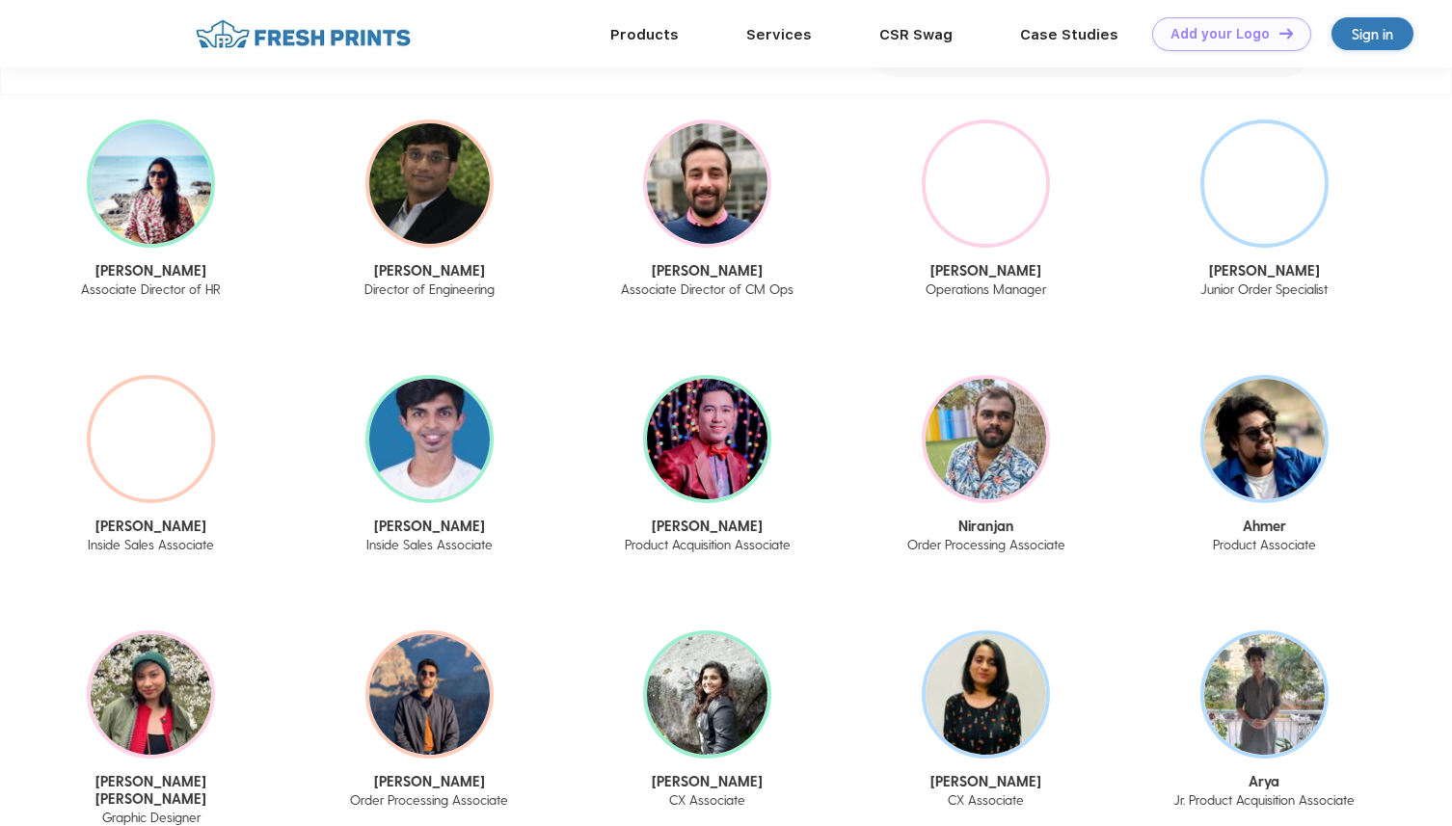
scroll to position [2116, 0]
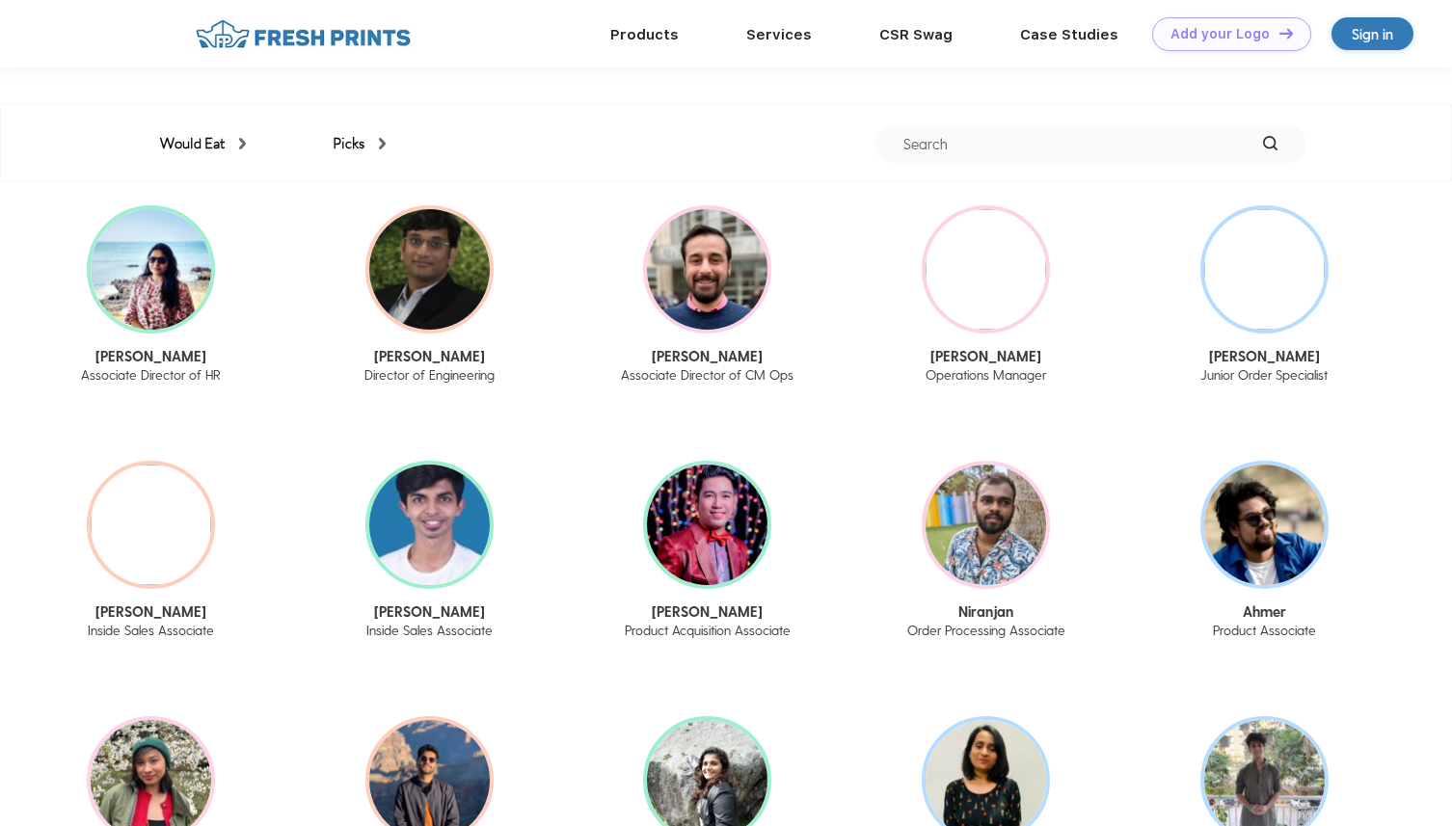
click at [214, 143] on div "Would Eat" at bounding box center [203, 144] width 86 height 22
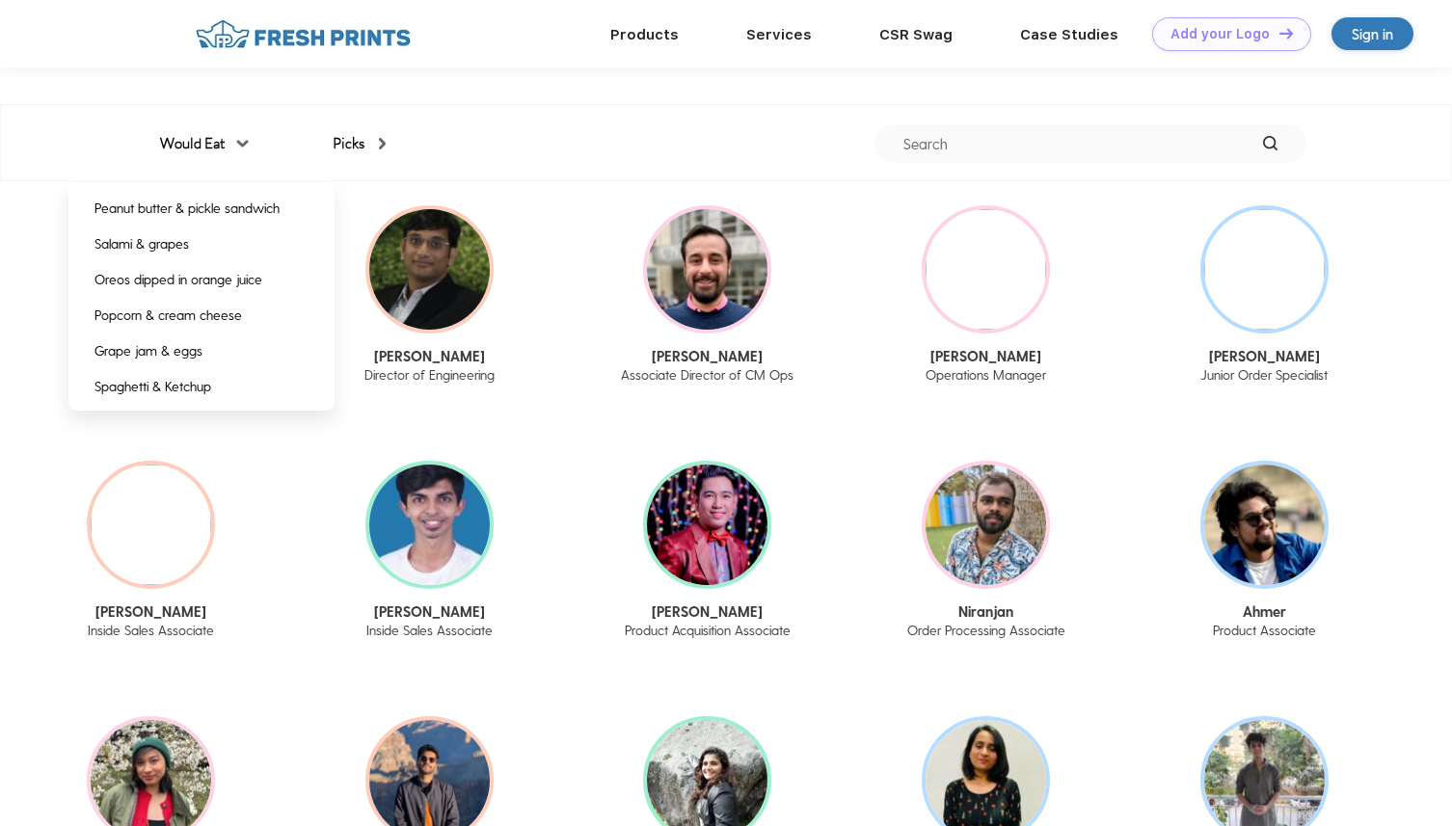
click at [214, 143] on div "Would Eat" at bounding box center [203, 144] width 86 height 22
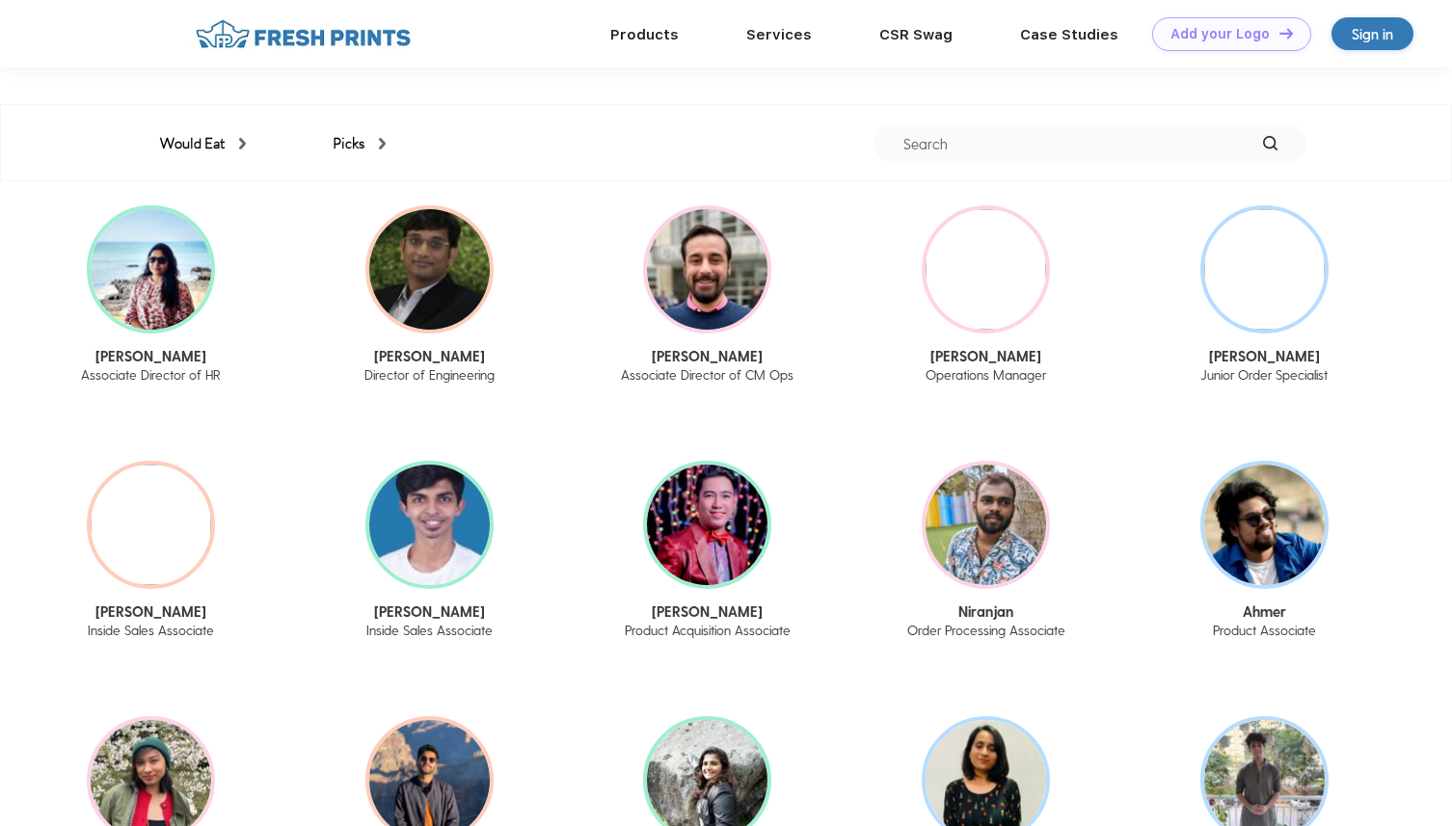
click at [365, 142] on div "Picks" at bounding box center [359, 144] width 53 height 22
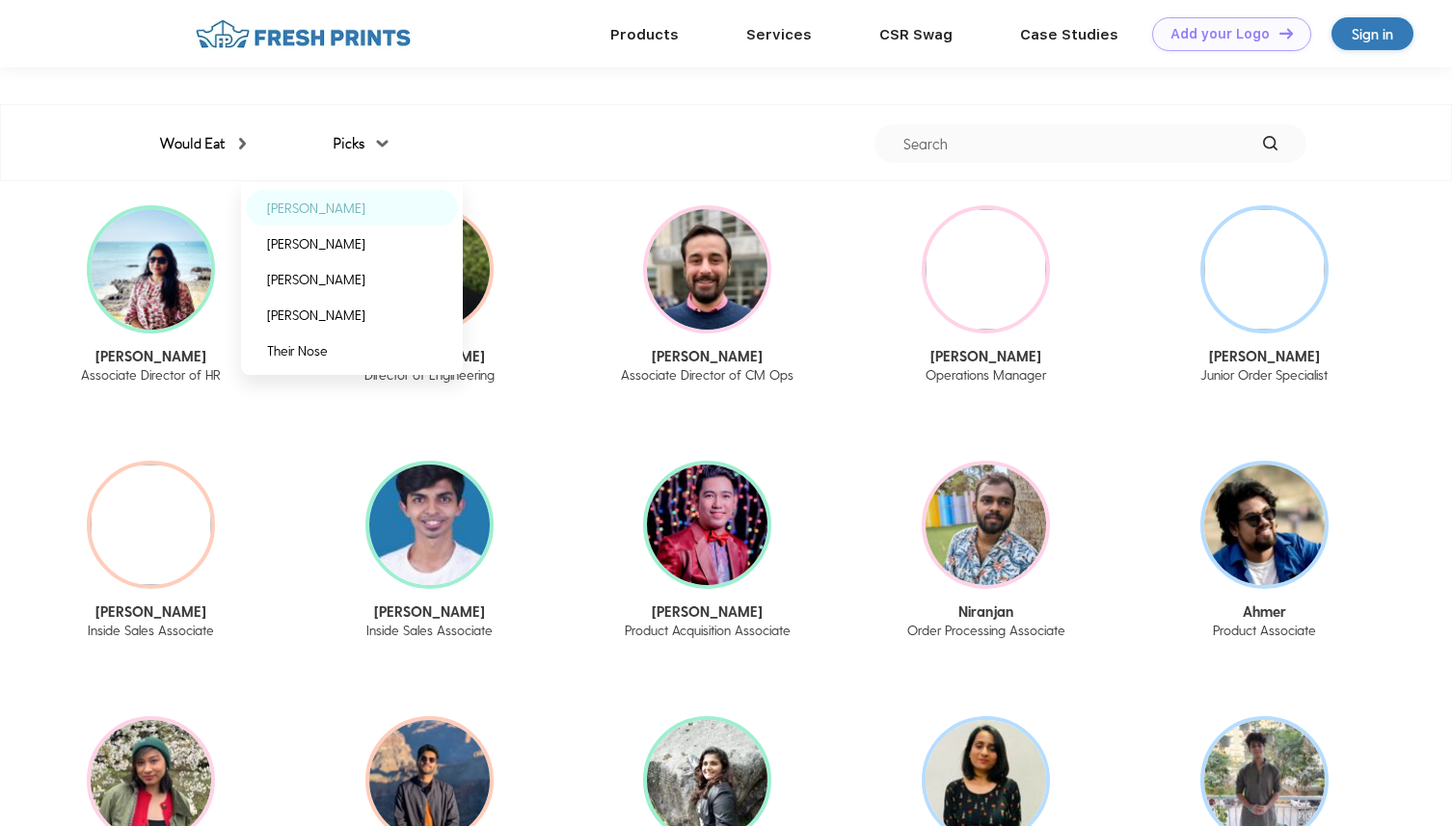
click at [369, 215] on div "[PERSON_NAME]" at bounding box center [352, 208] width 212 height 36
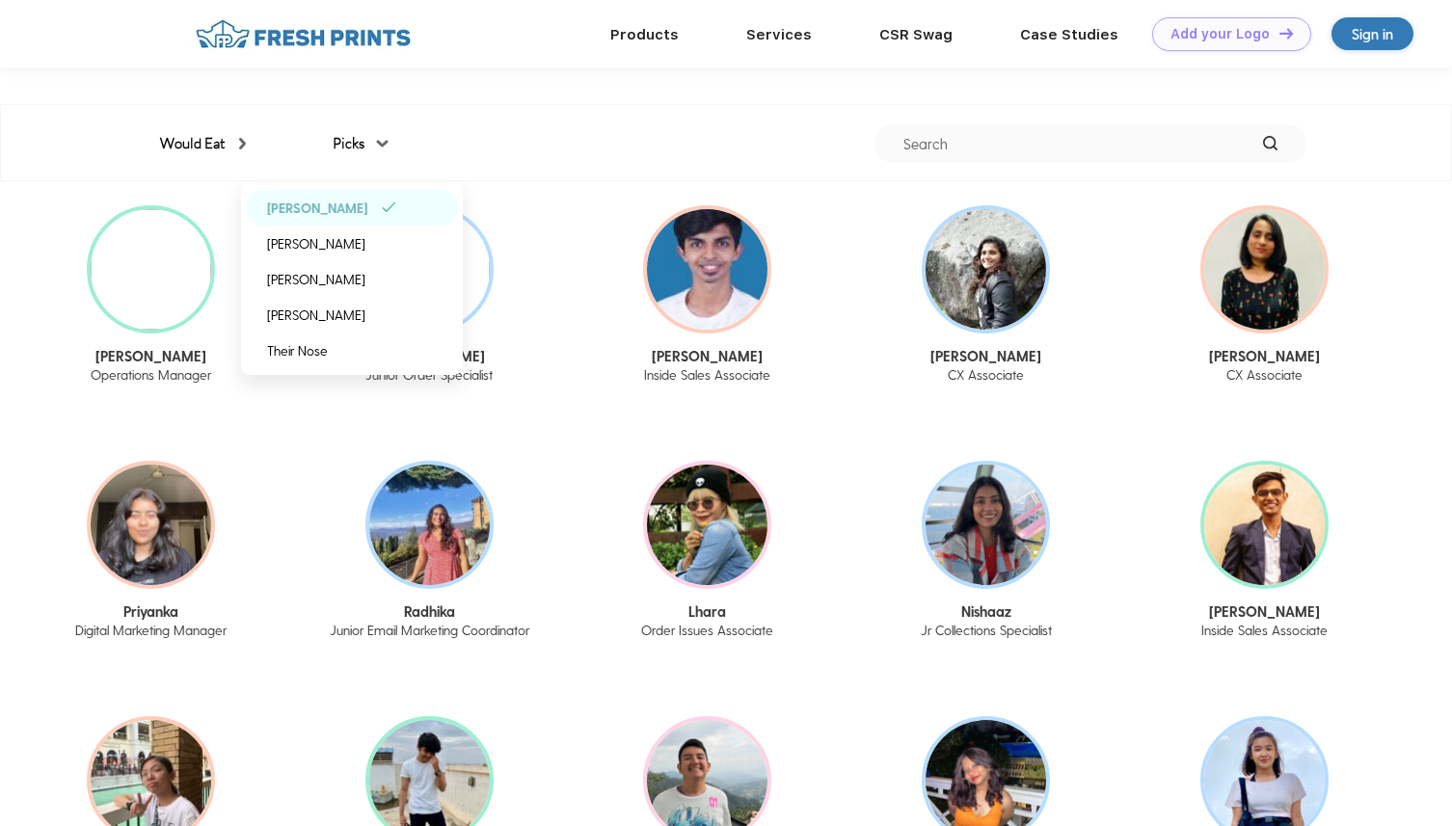
click at [421, 209] on div "[PERSON_NAME]" at bounding box center [352, 208] width 212 height 36
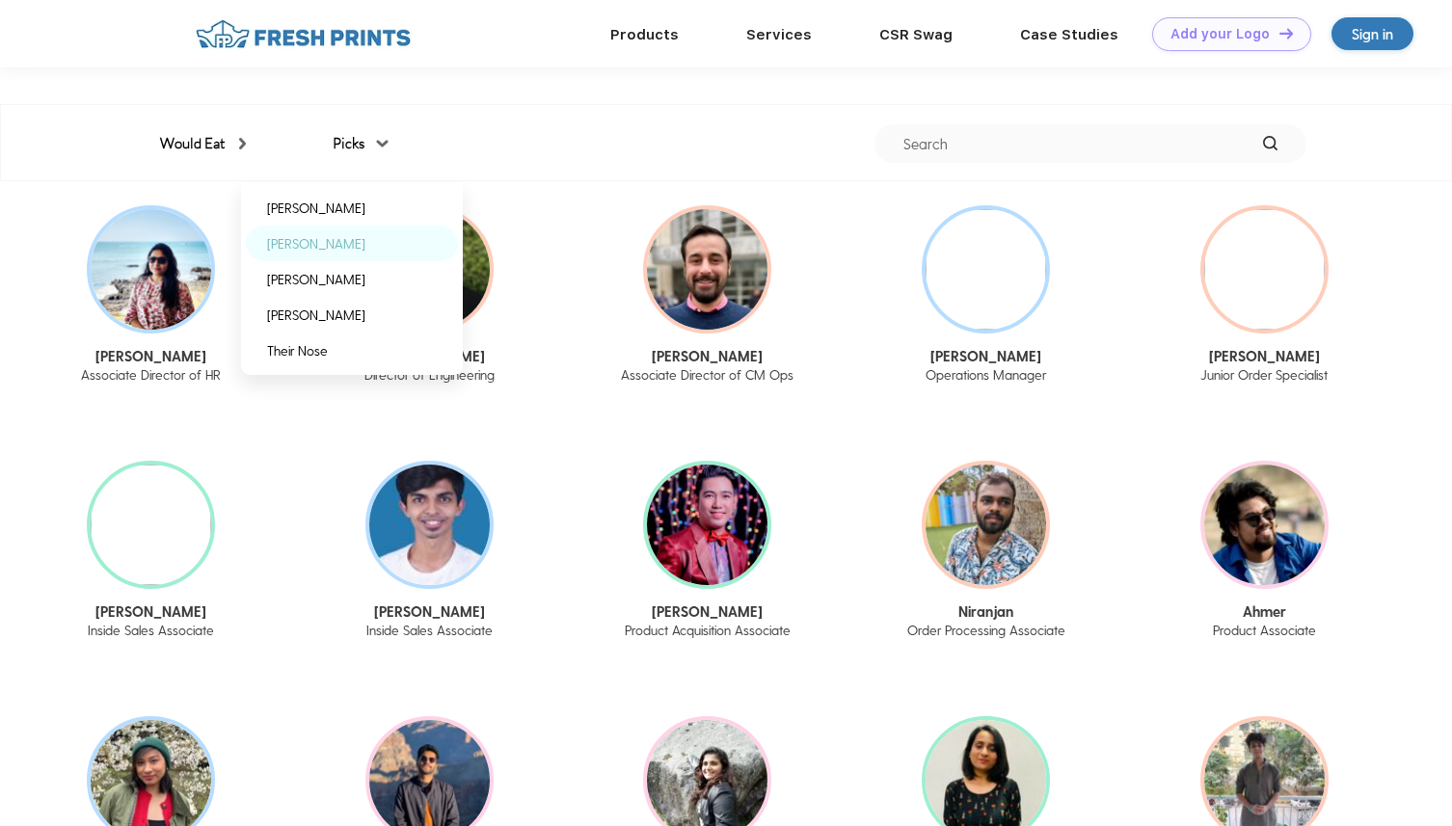
click at [412, 234] on div "[PERSON_NAME]" at bounding box center [352, 244] width 212 height 36
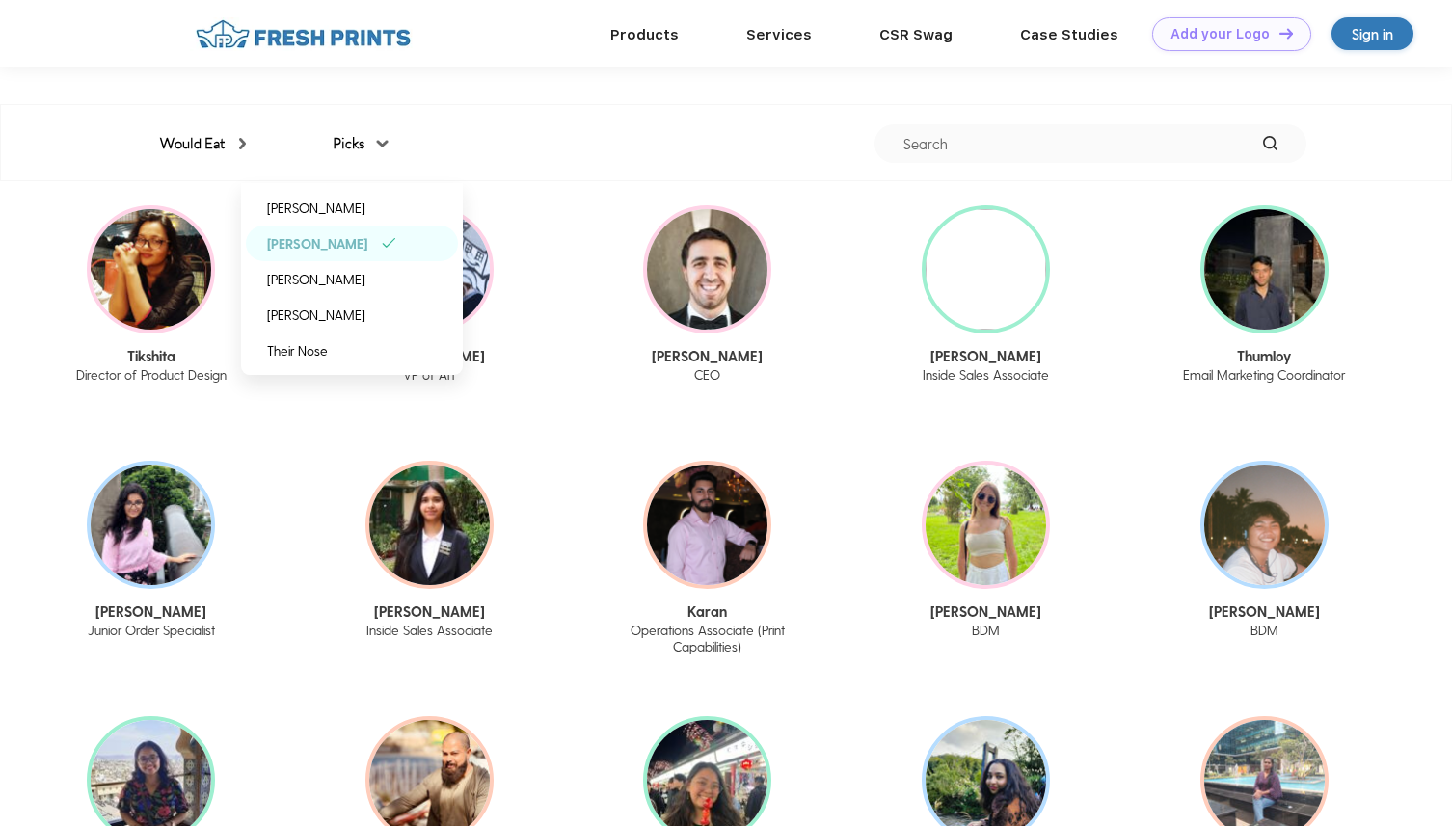
click at [642, 118] on div "Would Eat Peanut butter & pickle sandwich Salami & grapes Oreos dipped in orang…" at bounding box center [726, 143] width 1160 height 77
click at [355, 270] on div "[PERSON_NAME]" at bounding box center [316, 279] width 98 height 20
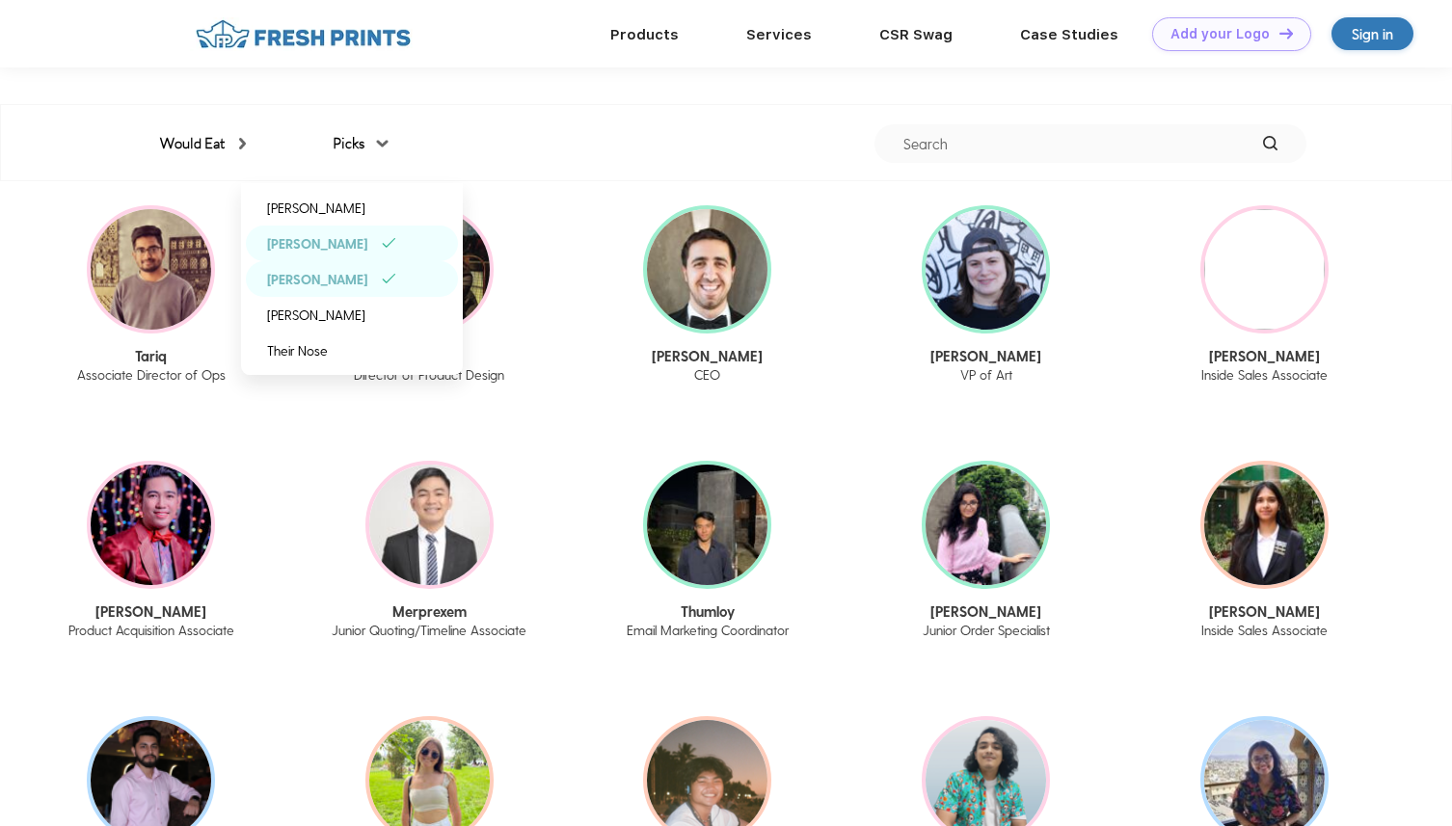
click at [382, 243] on img at bounding box center [389, 243] width 14 height 10
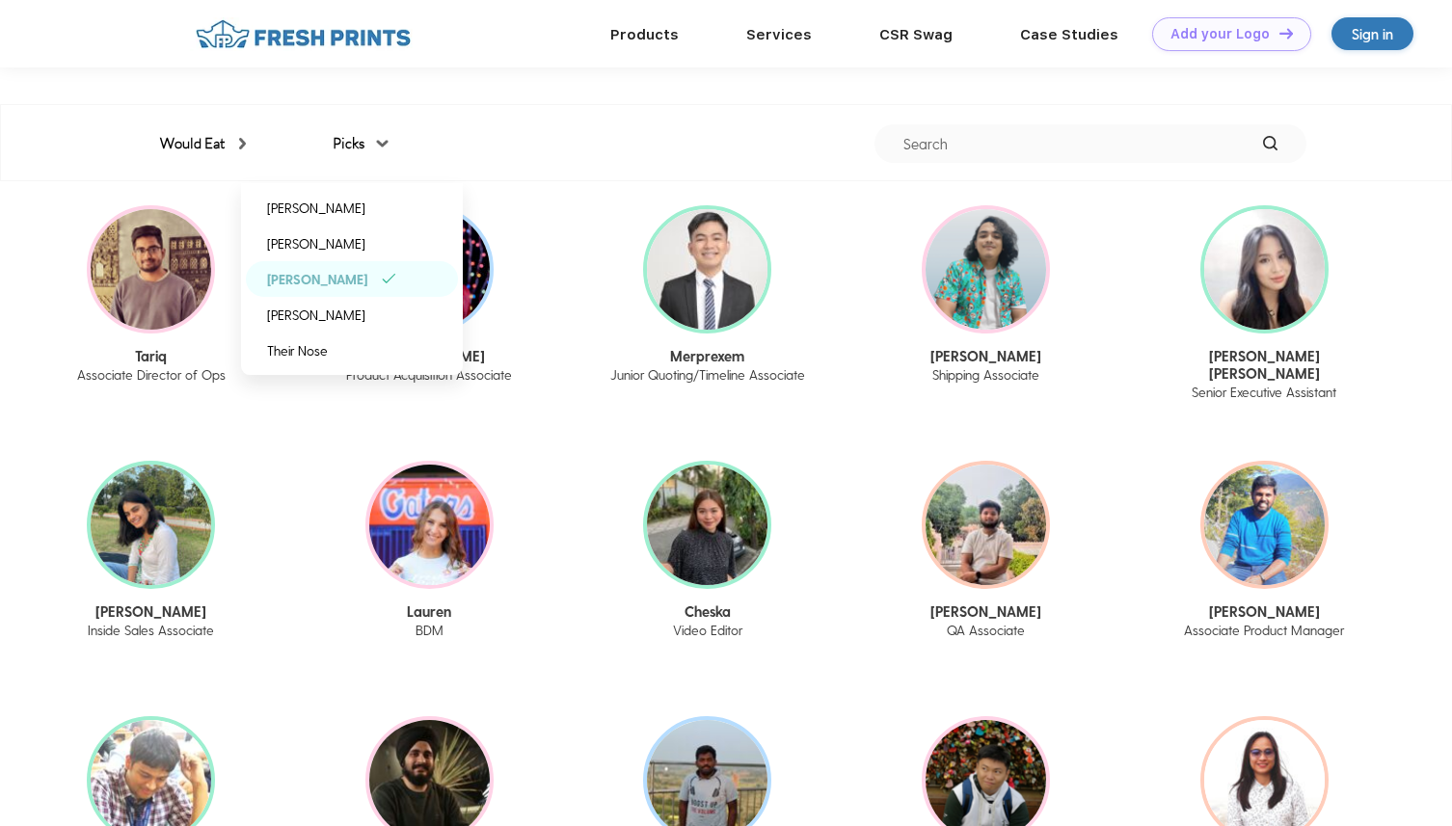
click at [389, 282] on img at bounding box center [389, 279] width 14 height 10
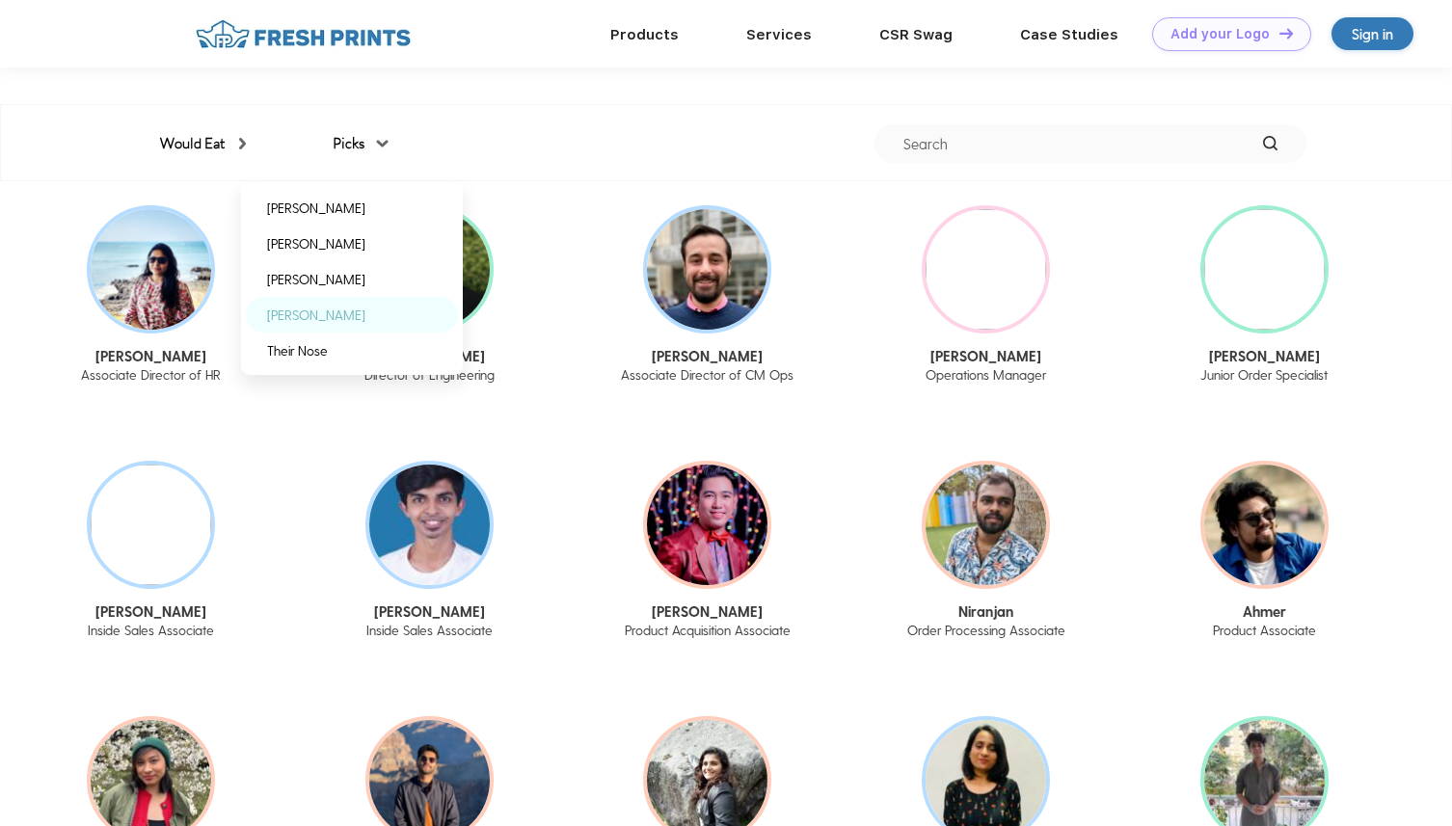
click at [389, 303] on div "[PERSON_NAME]" at bounding box center [352, 315] width 212 height 36
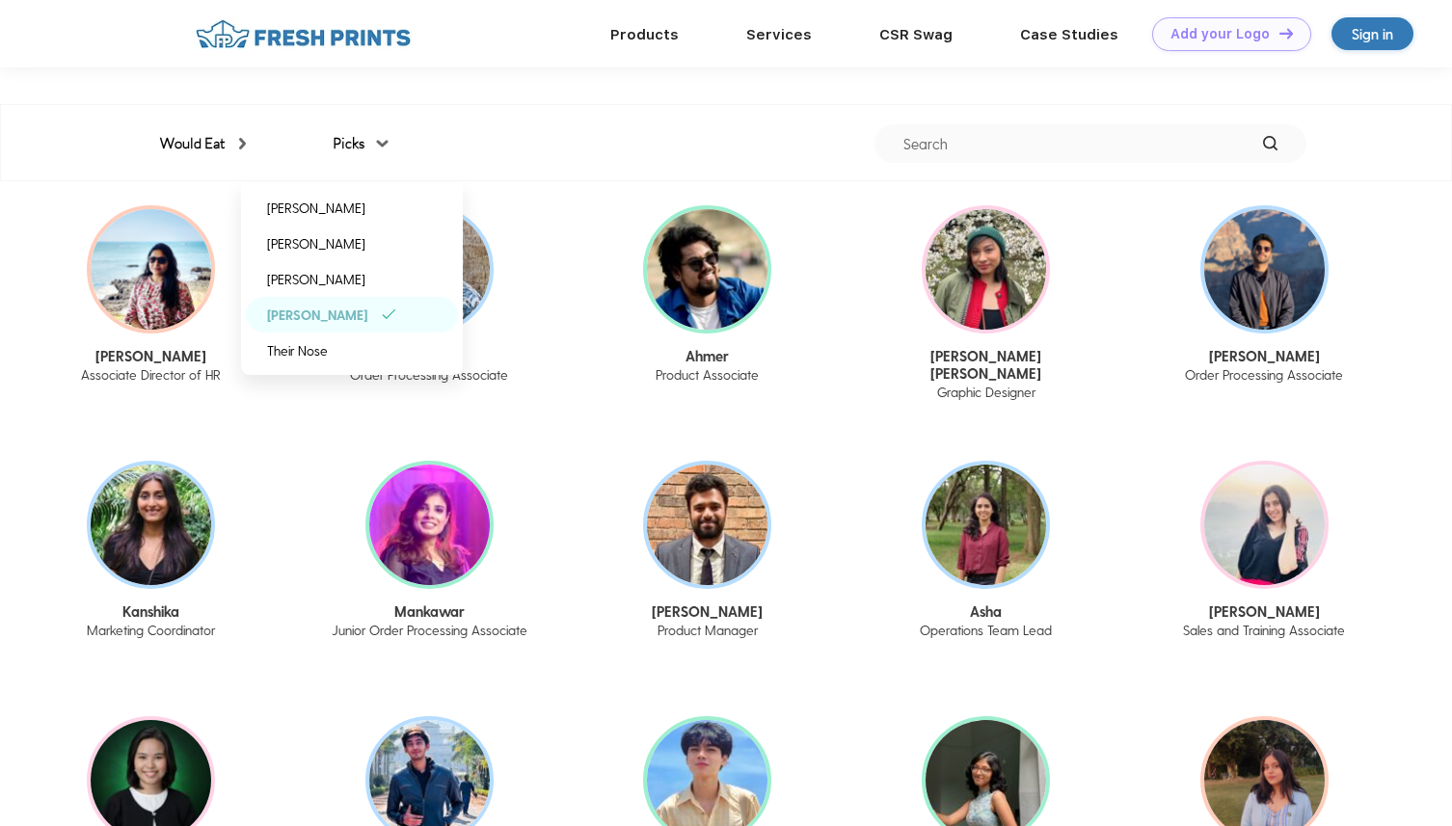
click at [389, 303] on div "[PERSON_NAME]" at bounding box center [352, 315] width 212 height 36
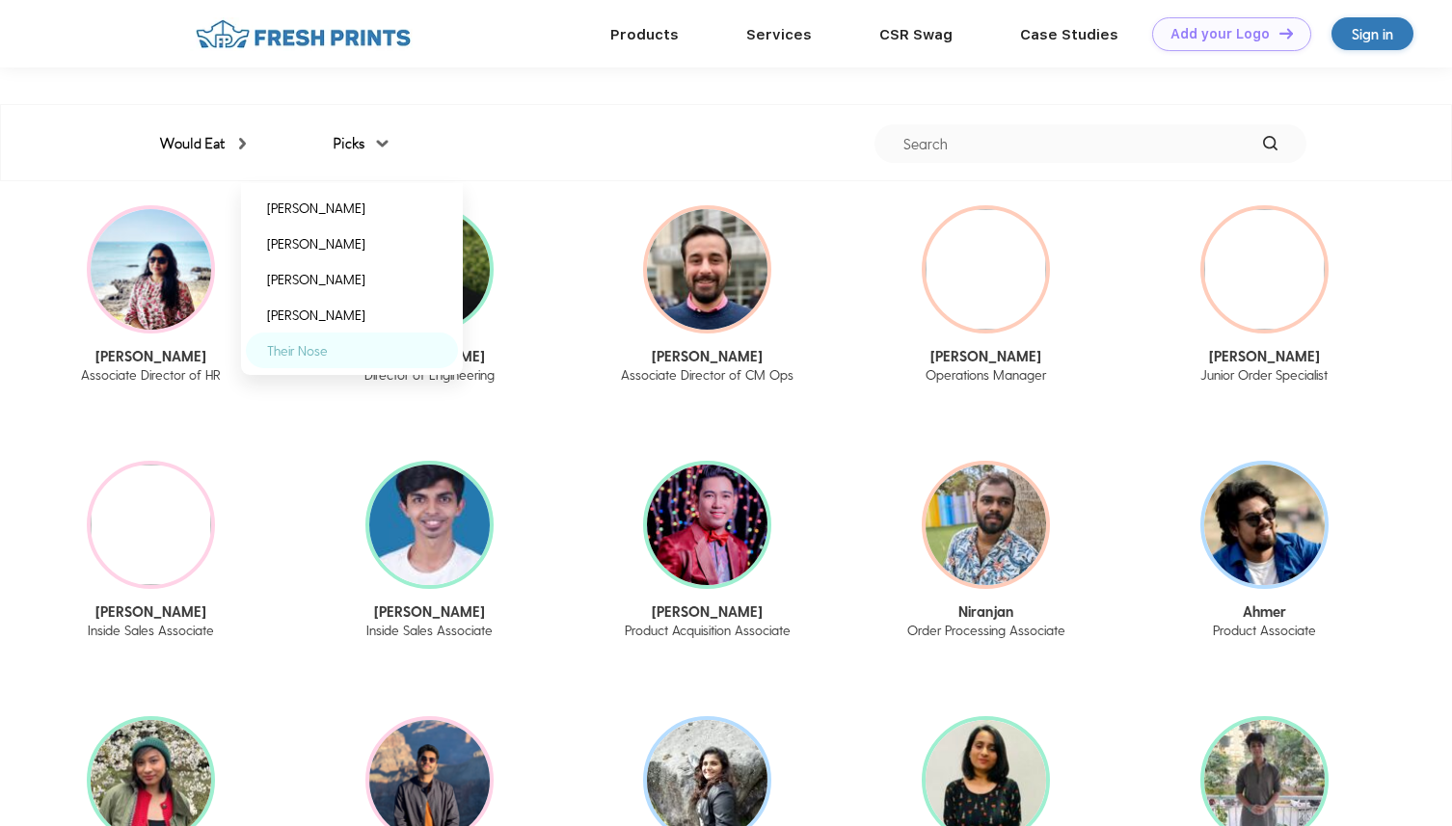
click at [371, 355] on div "Their Nose" at bounding box center [352, 351] width 212 height 36
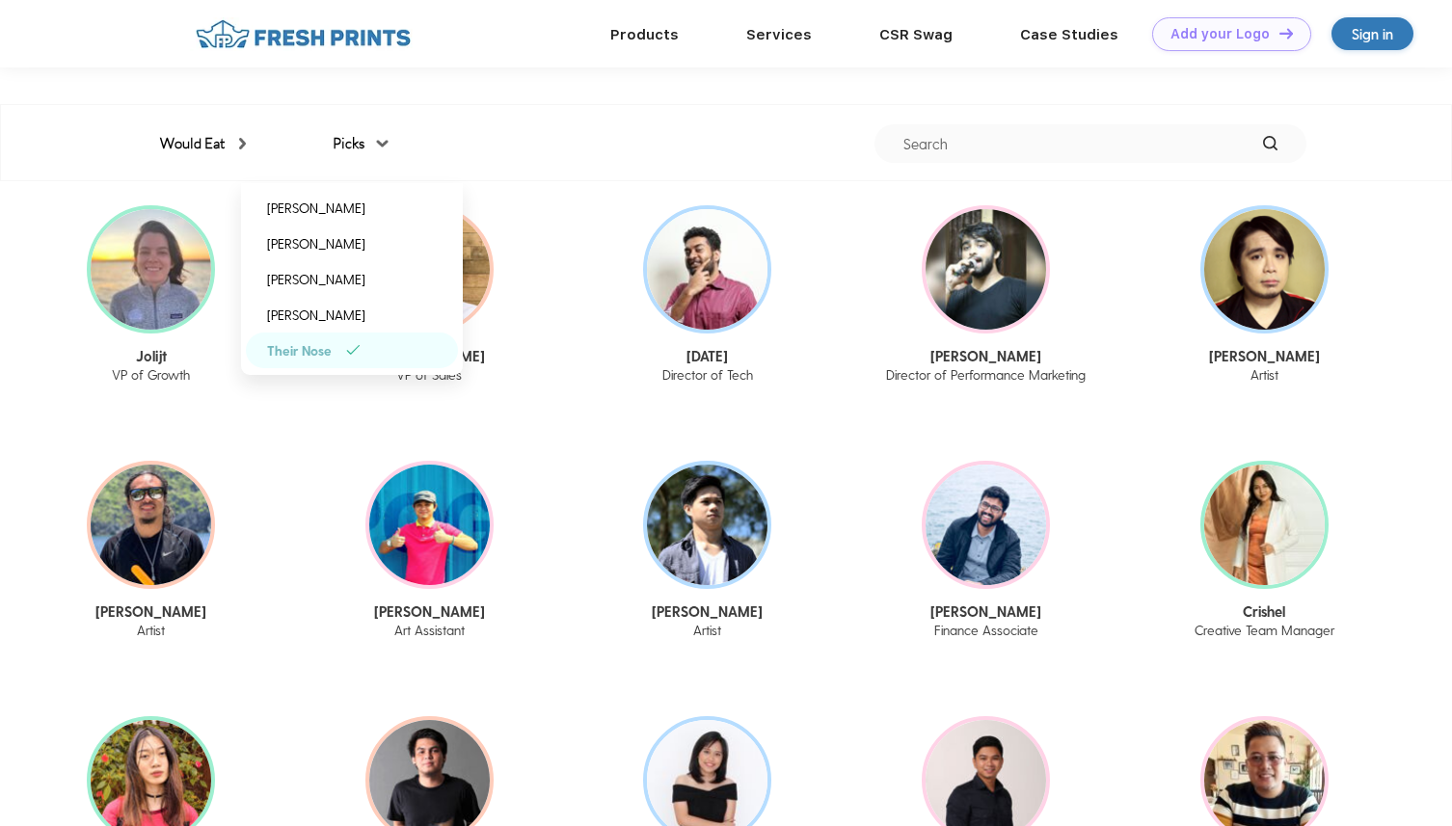
click at [358, 139] on div "Picks" at bounding box center [359, 144] width 53 height 22
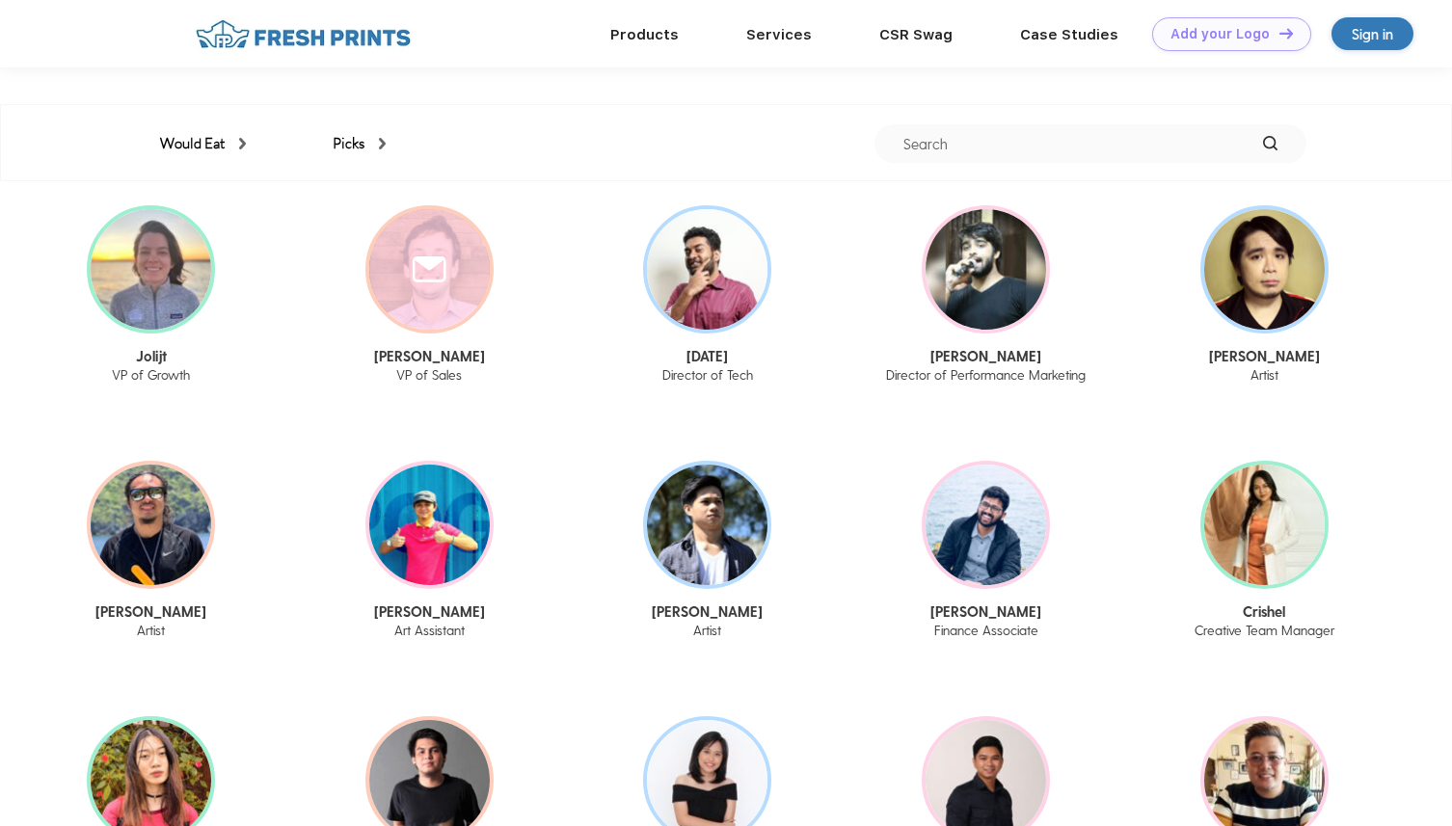
click at [440, 263] on img at bounding box center [430, 269] width 34 height 26
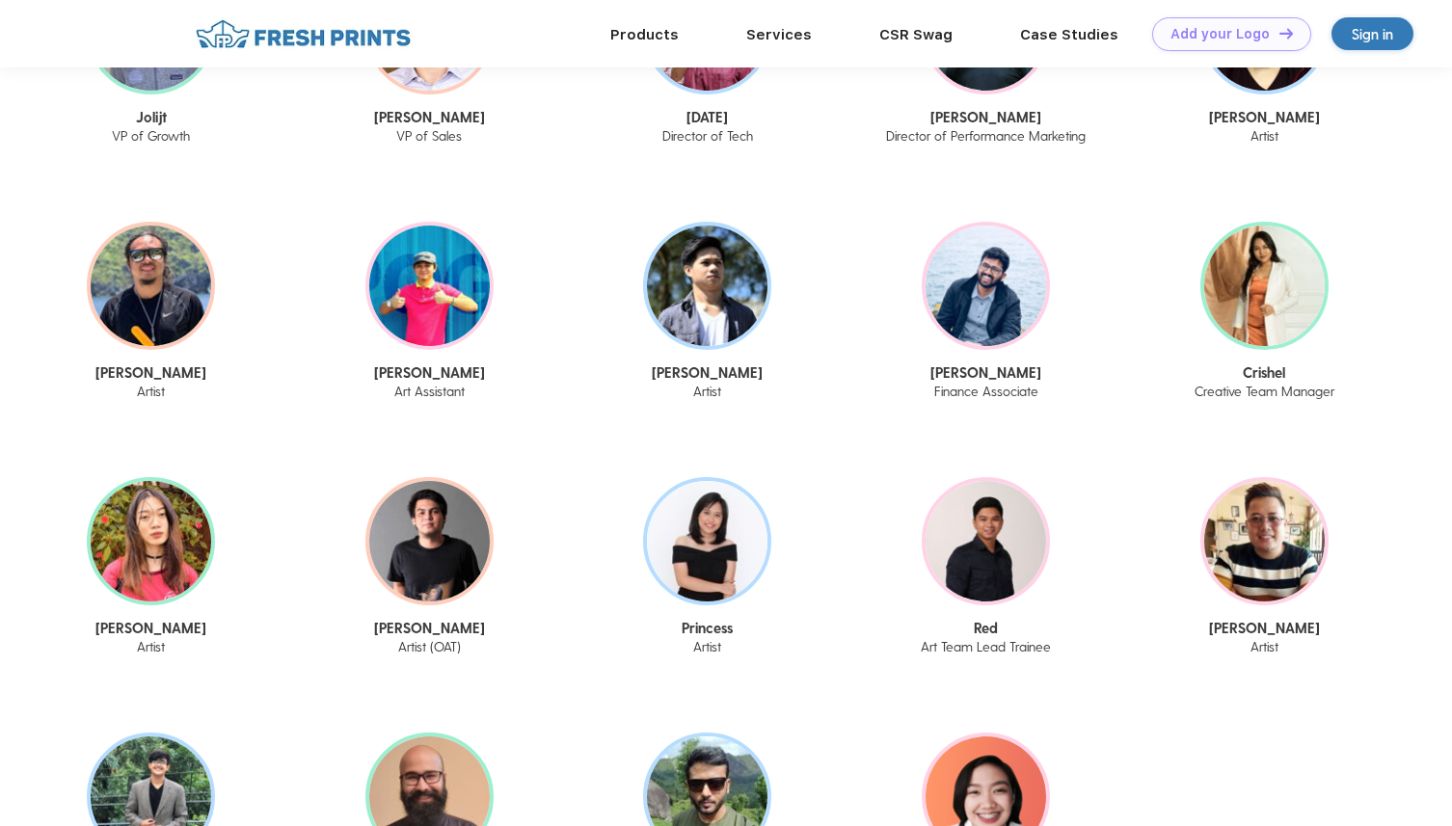
scroll to position [2576, 0]
